Goal: Information Seeking & Learning: Learn about a topic

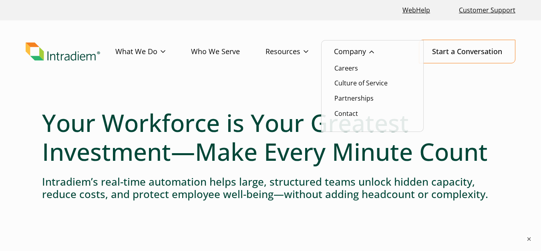
click at [351, 52] on link "Company" at bounding box center [367, 51] width 66 height 23
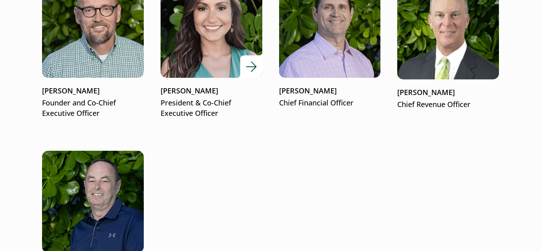
scroll to position [1100, 0]
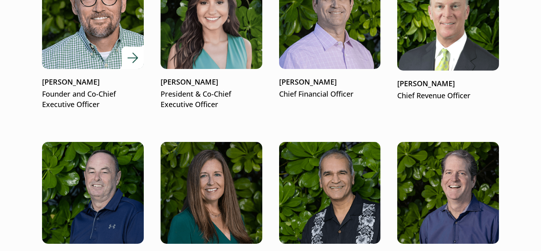
click at [95, 45] on img at bounding box center [93, 18] width 122 height 122
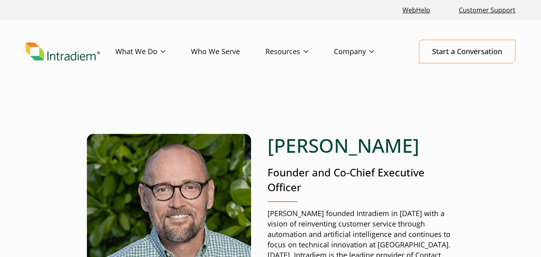
click at [275, 152] on h1 "[PERSON_NAME]" at bounding box center [361, 145] width 187 height 23
copy h1 "[PERSON_NAME]"
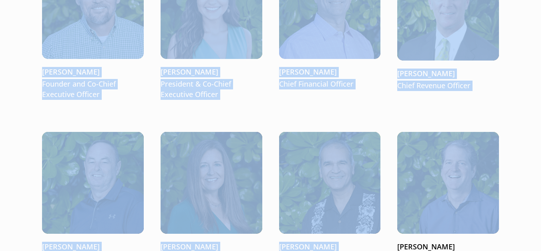
drag, startPoint x: 541, startPoint y: 116, endPoint x: 542, endPoint y: 139, distance: 22.5
click at [541, 140] on html "Skip to main content WebHelp Customer Support Menu What We Do Platform Who We S…" at bounding box center [270, 213] width 541 height 2647
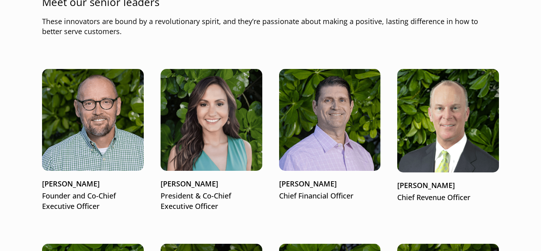
scroll to position [1015, 3]
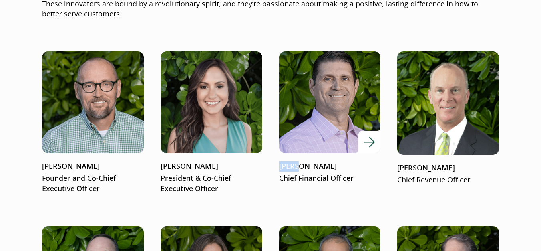
drag, startPoint x: 272, startPoint y: 164, endPoint x: 295, endPoint y: 166, distance: 23.3
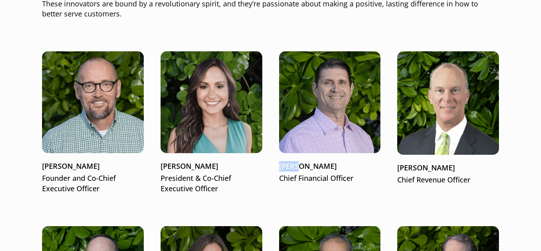
copy p "Bryan"
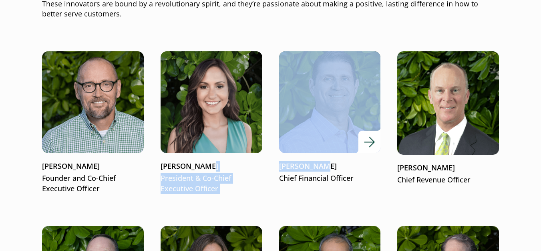
drag, startPoint x: 267, startPoint y: 164, endPoint x: 317, endPoint y: 165, distance: 49.7
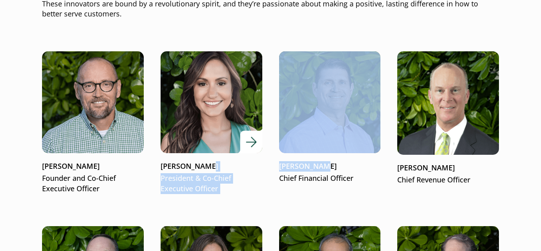
click at [245, 183] on p "President & Co-Chief Executive Officer" at bounding box center [212, 183] width 102 height 21
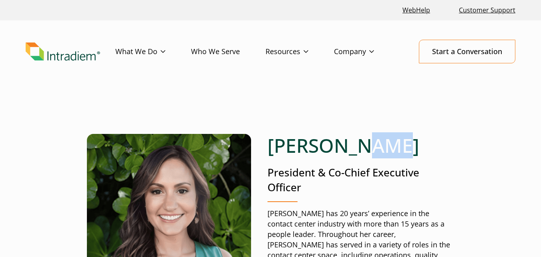
copy h1 "Lee"
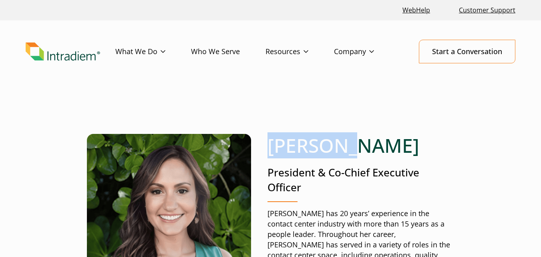
drag, startPoint x: 262, startPoint y: 142, endPoint x: 216, endPoint y: 80, distance: 77.1
copy h1 "Jennifer"
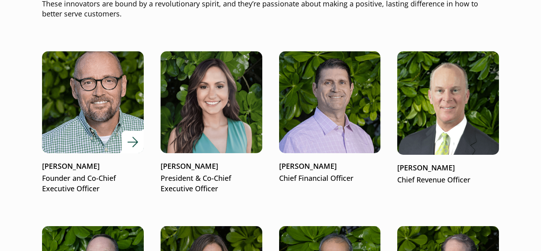
click at [79, 128] on img at bounding box center [93, 102] width 122 height 122
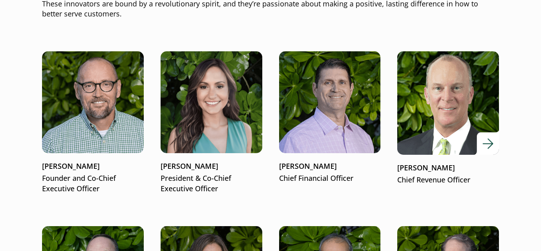
click at [439, 125] on img at bounding box center [448, 103] width 122 height 124
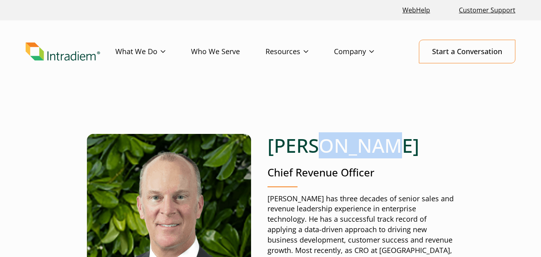
copy h1 "Norton"
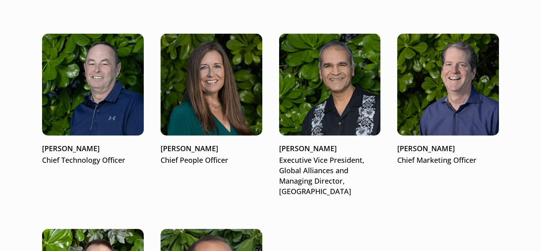
scroll to position [1217, 3]
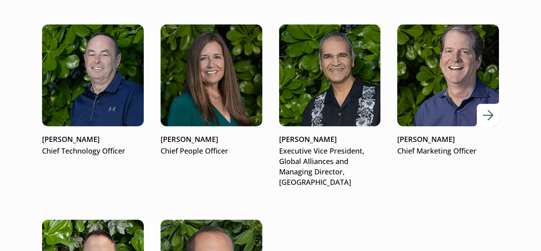
click at [430, 106] on img at bounding box center [448, 75] width 122 height 122
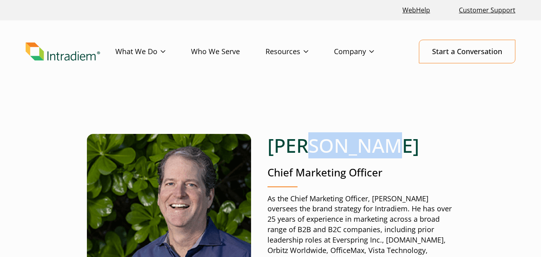
copy h1 "[PERSON_NAME]"
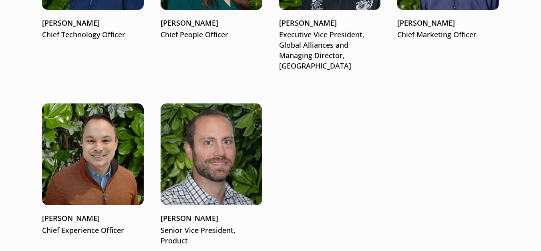
scroll to position [1369, 3]
